Goal: Transaction & Acquisition: Purchase product/service

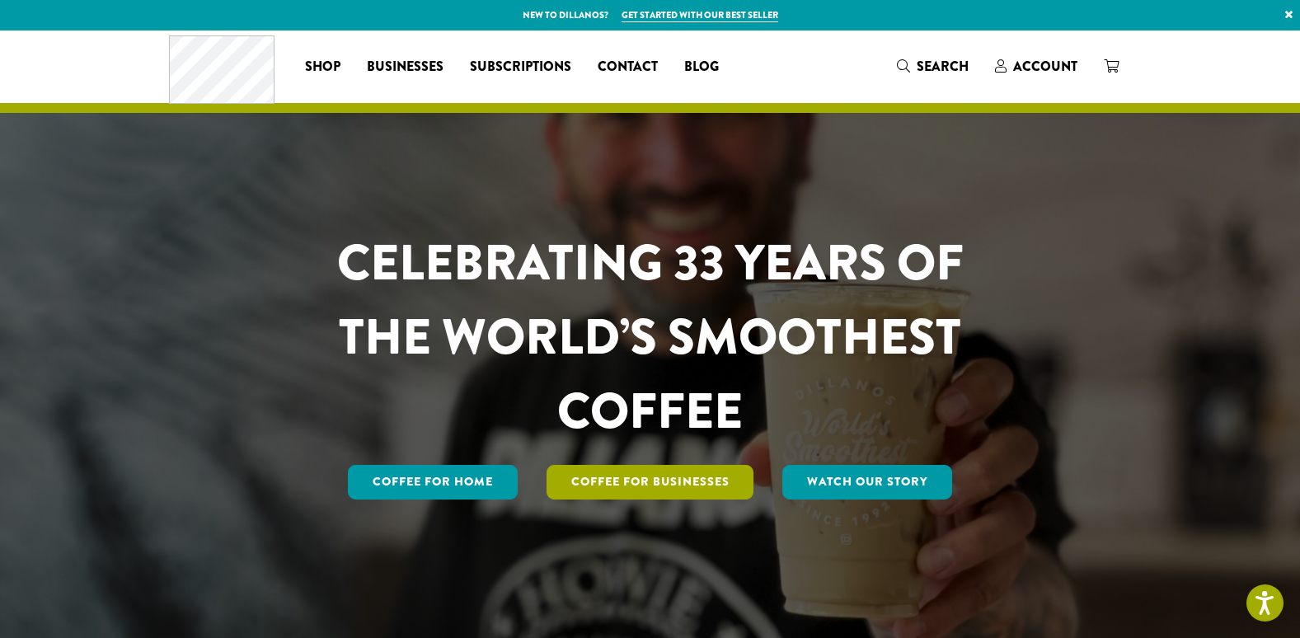
click at [677, 477] on link "Coffee For Businesses" at bounding box center [650, 482] width 208 height 35
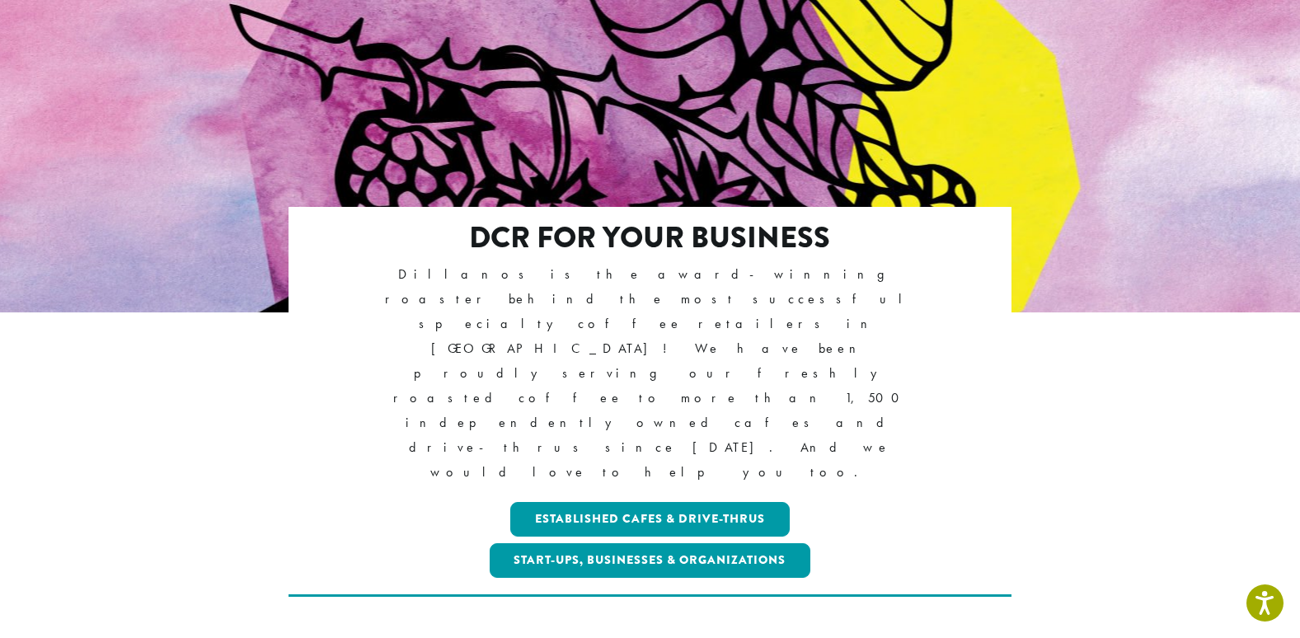
scroll to position [165, 0]
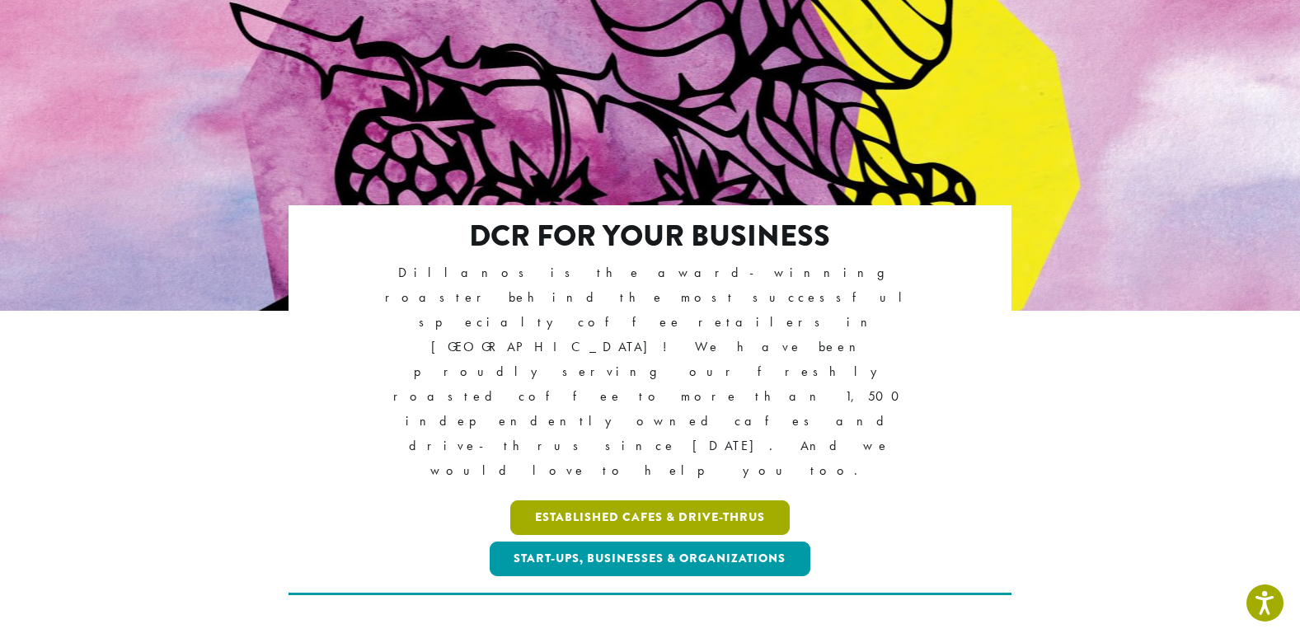
click at [633, 500] on link "Established Cafes & Drive-Thrus" at bounding box center [649, 517] width 279 height 35
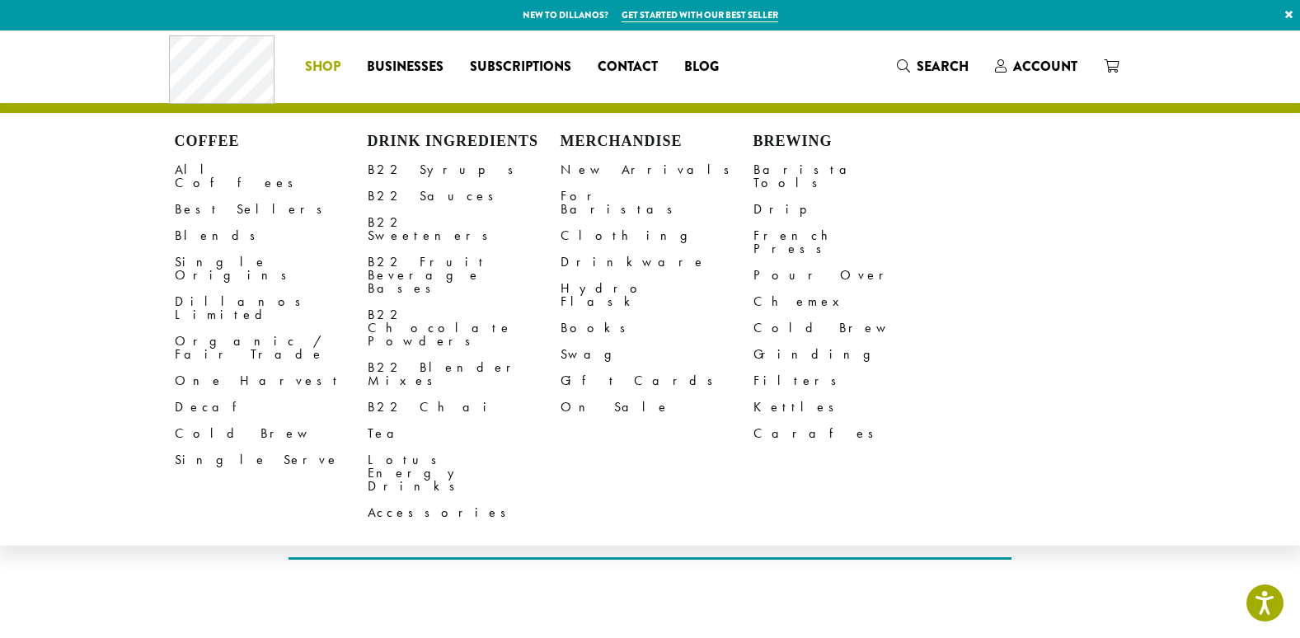
click at [314, 59] on span "Shop" at bounding box center [322, 67] width 35 height 21
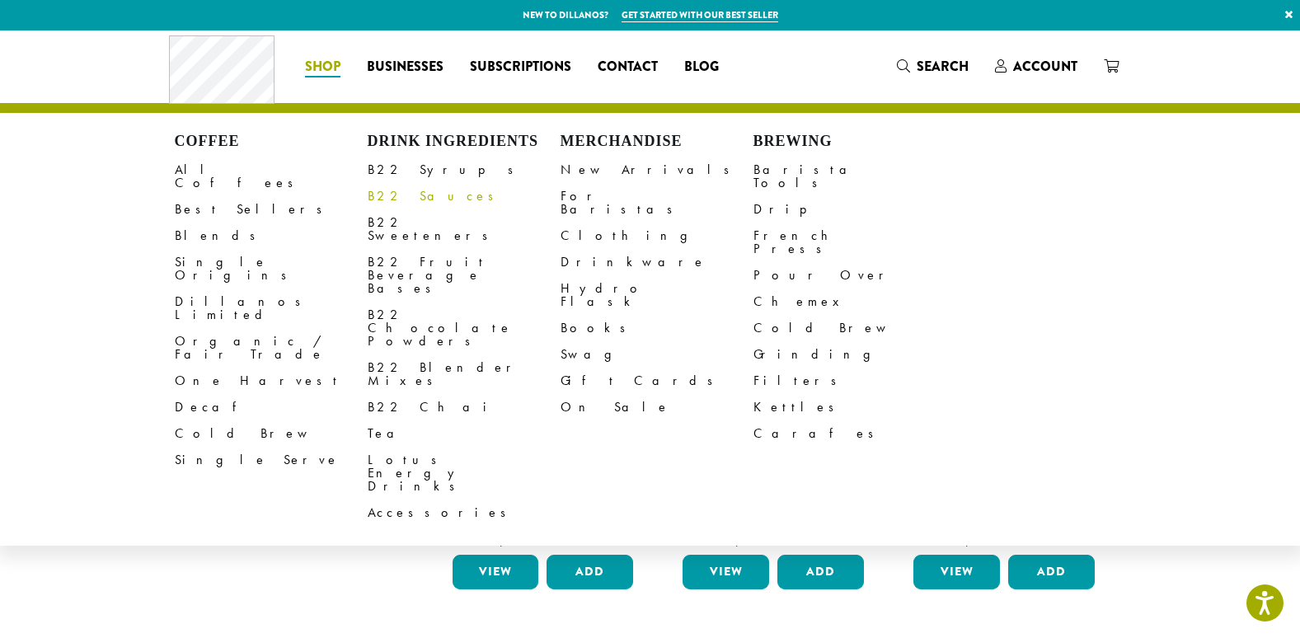
click at [386, 194] on link "B22 Sauces" at bounding box center [464, 196] width 193 height 26
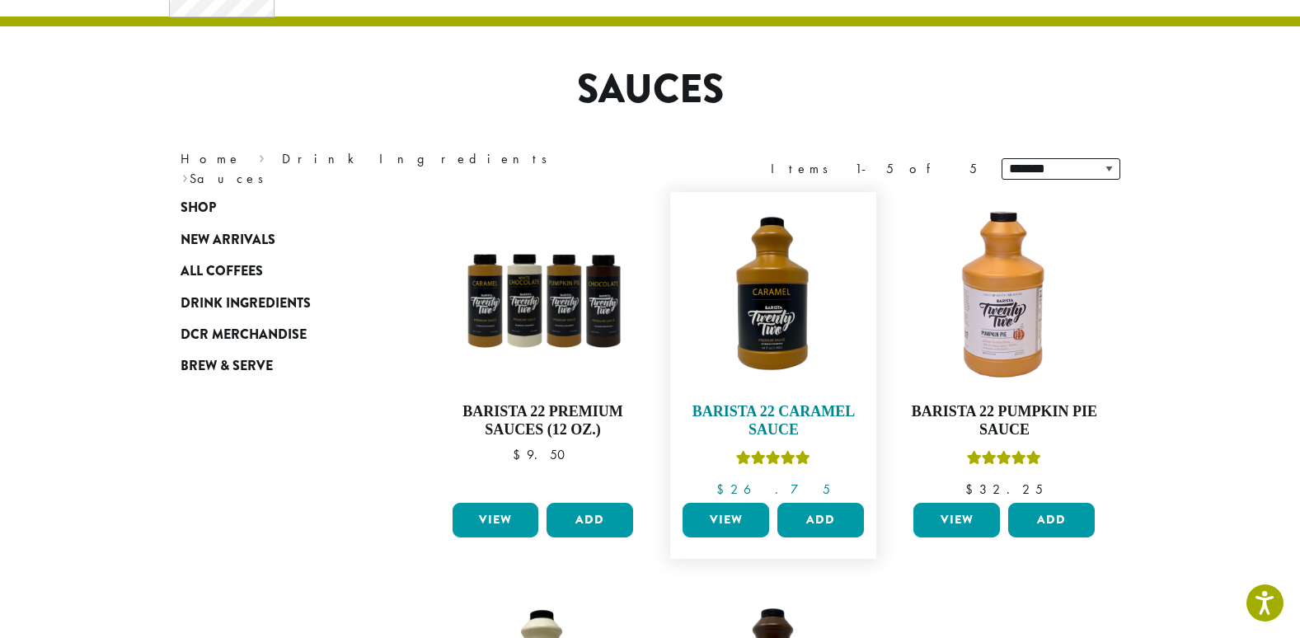
scroll to position [82, 0]
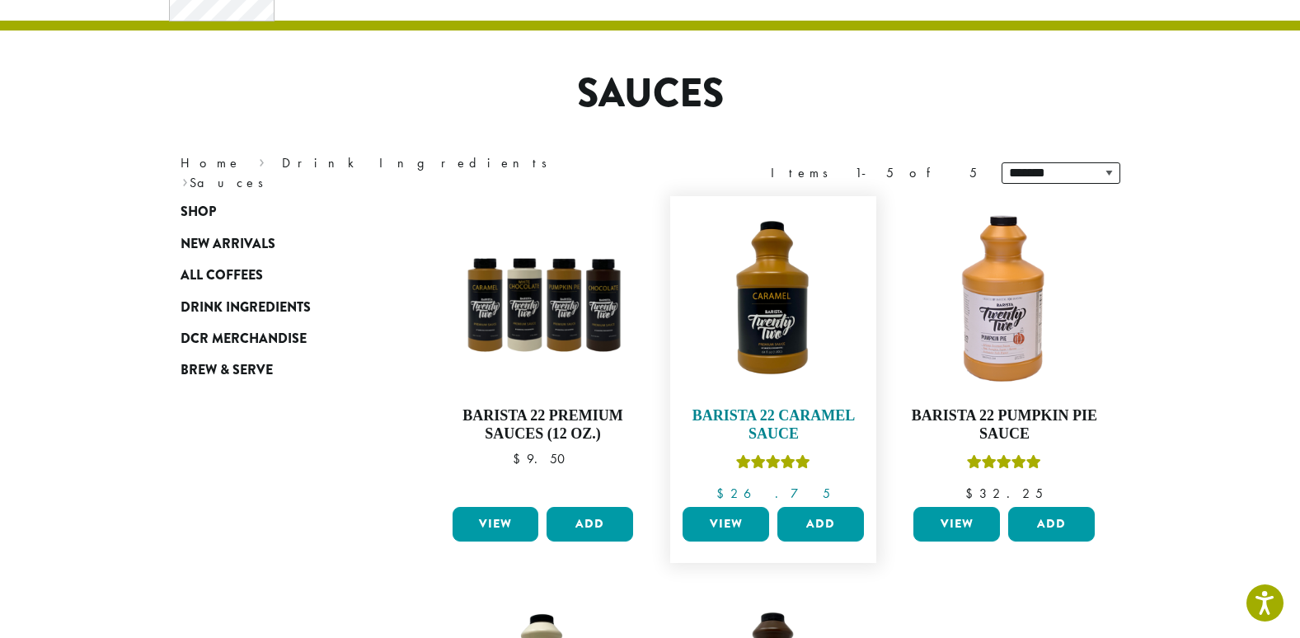
click at [771, 307] on img at bounding box center [773, 299] width 190 height 190
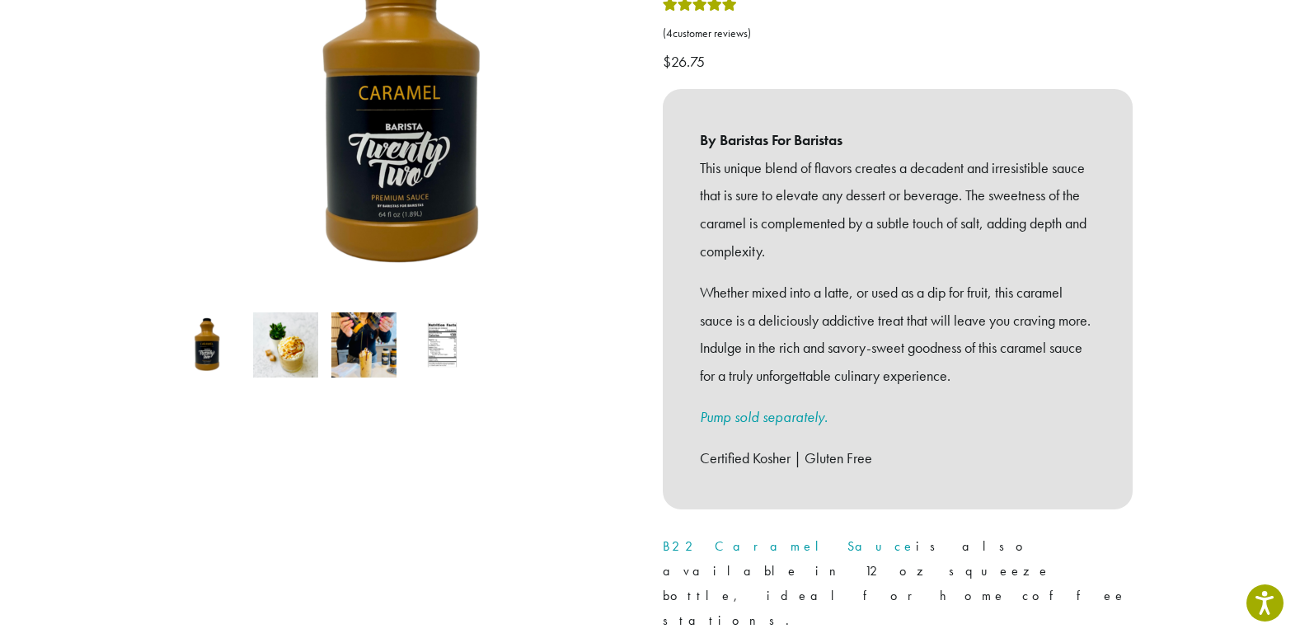
scroll to position [412, 0]
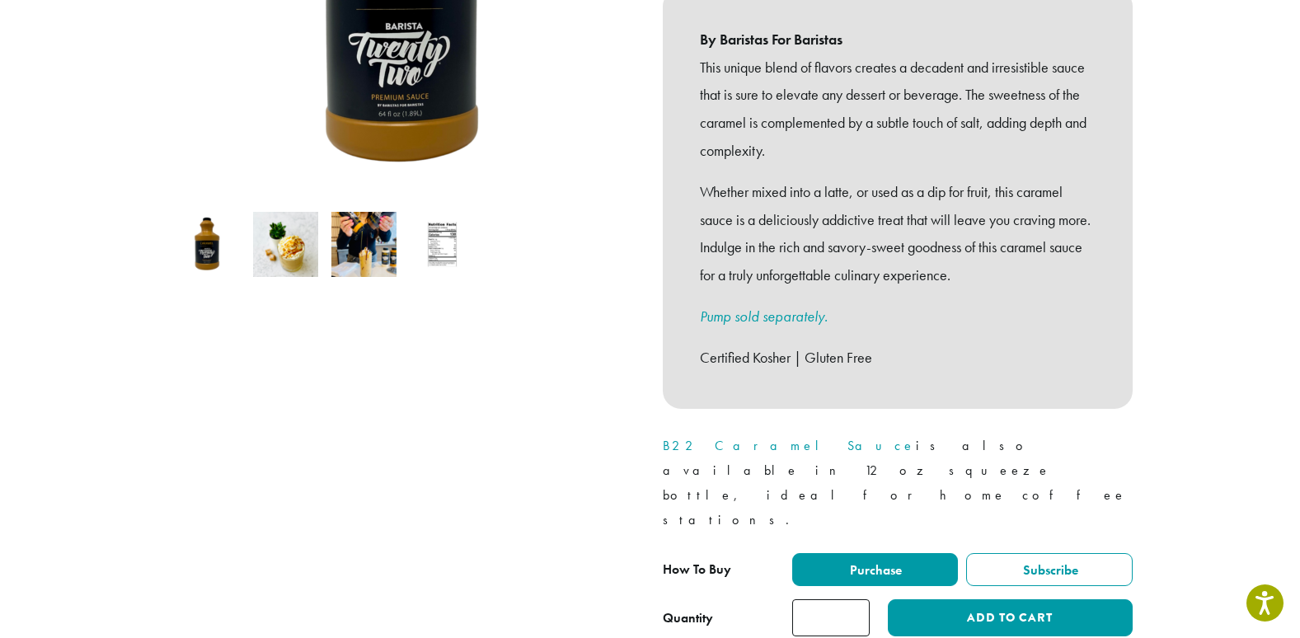
click at [836, 599] on input "*" at bounding box center [830, 617] width 77 height 37
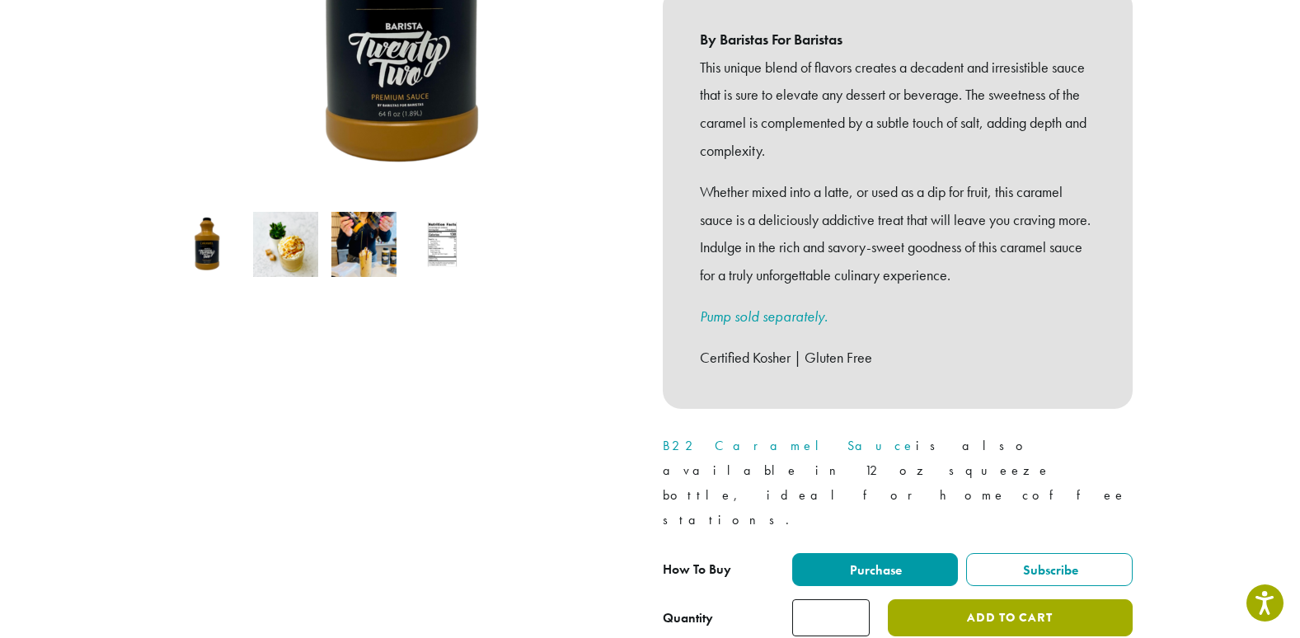
type input "*"
click at [947, 599] on button "Add to cart" at bounding box center [1010, 617] width 244 height 37
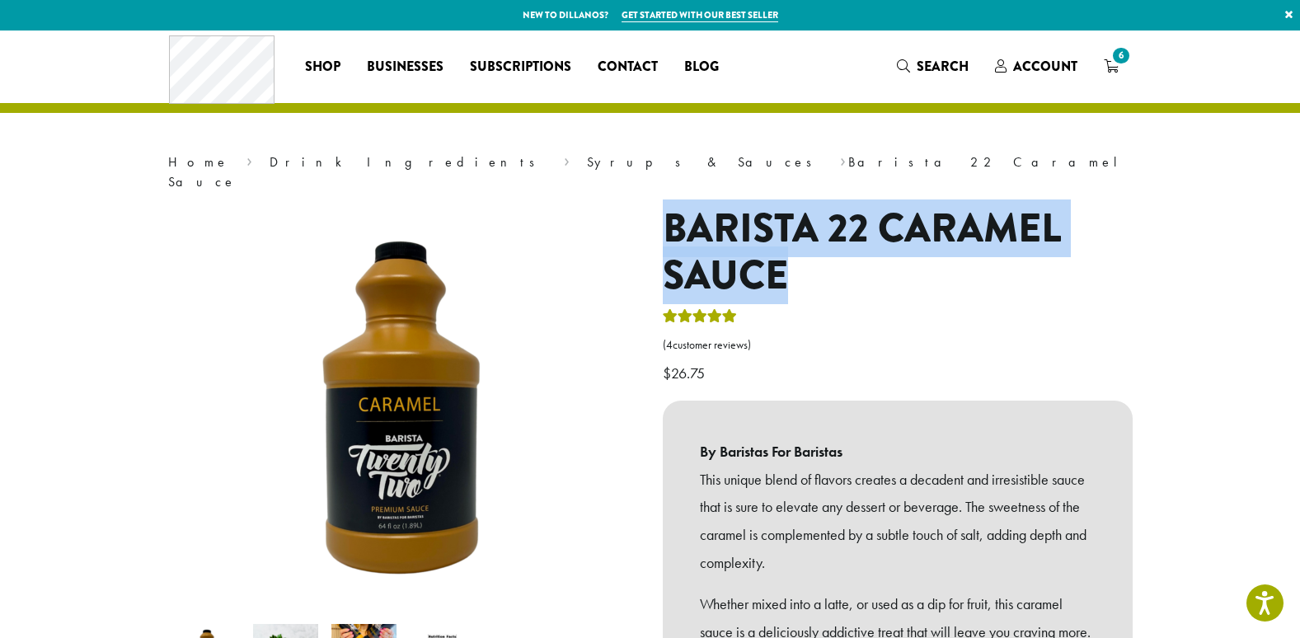
drag, startPoint x: 671, startPoint y: 209, endPoint x: 934, endPoint y: 273, distance: 270.4
click at [934, 273] on h1 "Barista 22 Caramel Sauce" at bounding box center [898, 252] width 470 height 95
drag, startPoint x: 934, startPoint y: 273, endPoint x: 851, endPoint y: 221, distance: 97.4
copy h1 "Barista 22 Caramel Sauce"
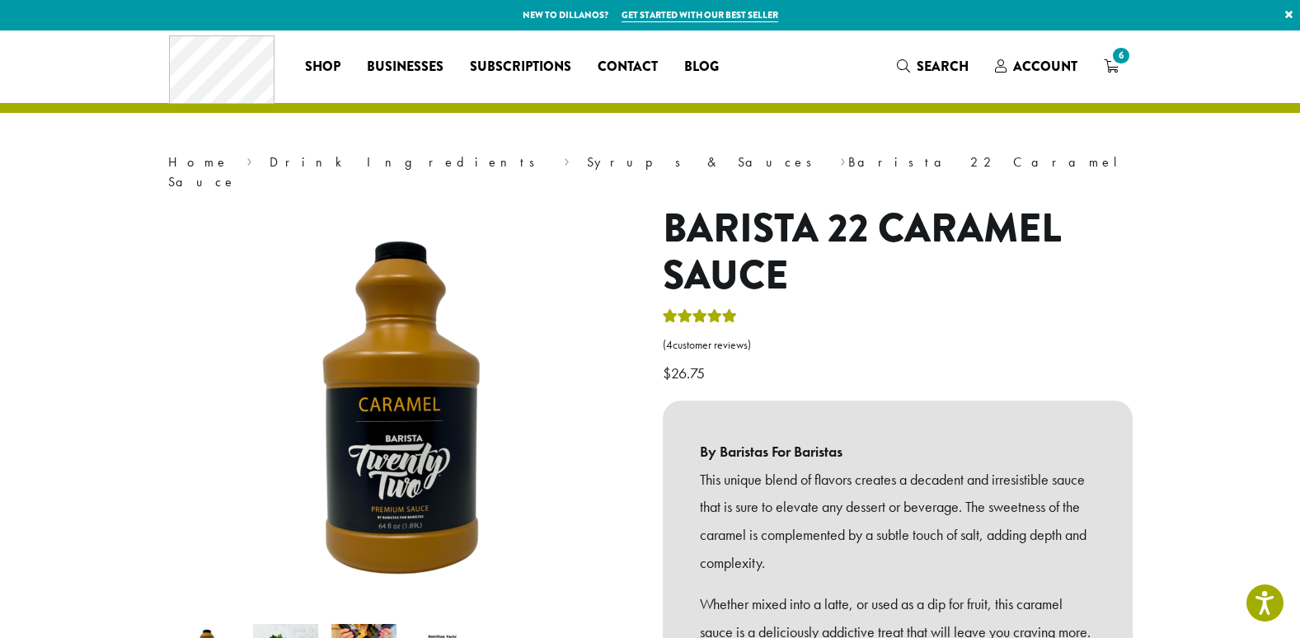
drag, startPoint x: 935, startPoint y: 368, endPoint x: 939, endPoint y: 358, distance: 11.2
click at [937, 360] on div "Barista 22 Caramel Sauce ( 4 customer reviews) $ 26.75 By Baristas For Baristas…" at bounding box center [897, 633] width 494 height 856
click at [1119, 56] on span "6" at bounding box center [1120, 55] width 22 height 22
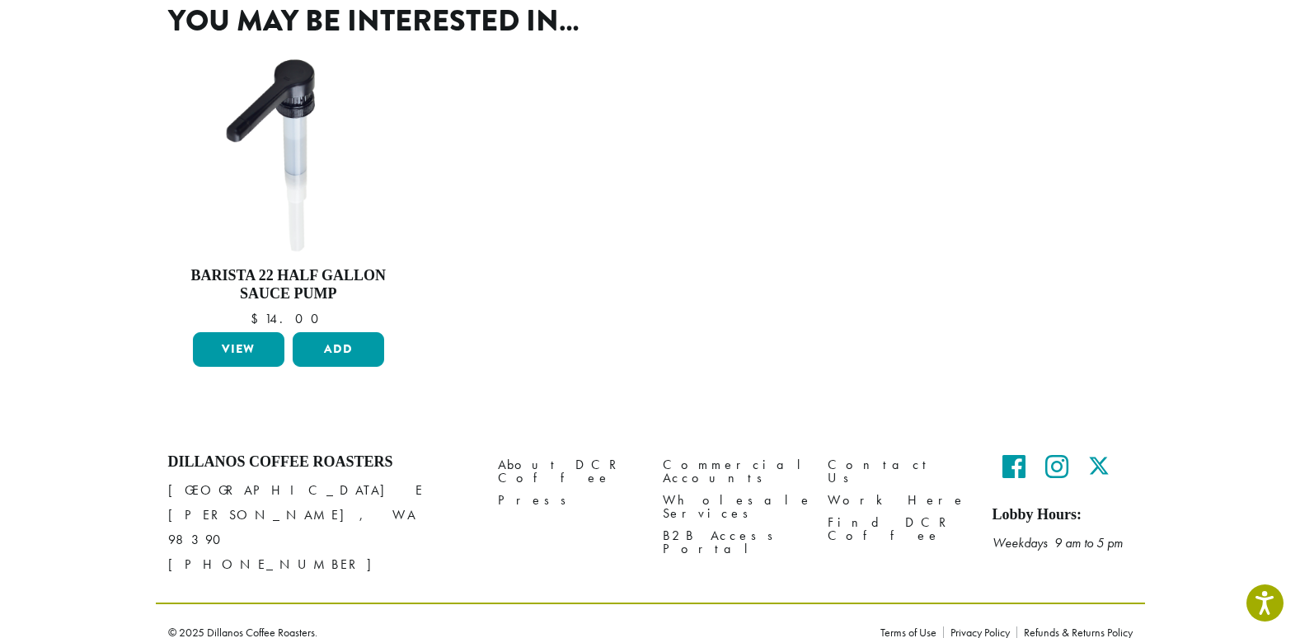
scroll to position [584, 0]
